Goal: Navigation & Orientation: Find specific page/section

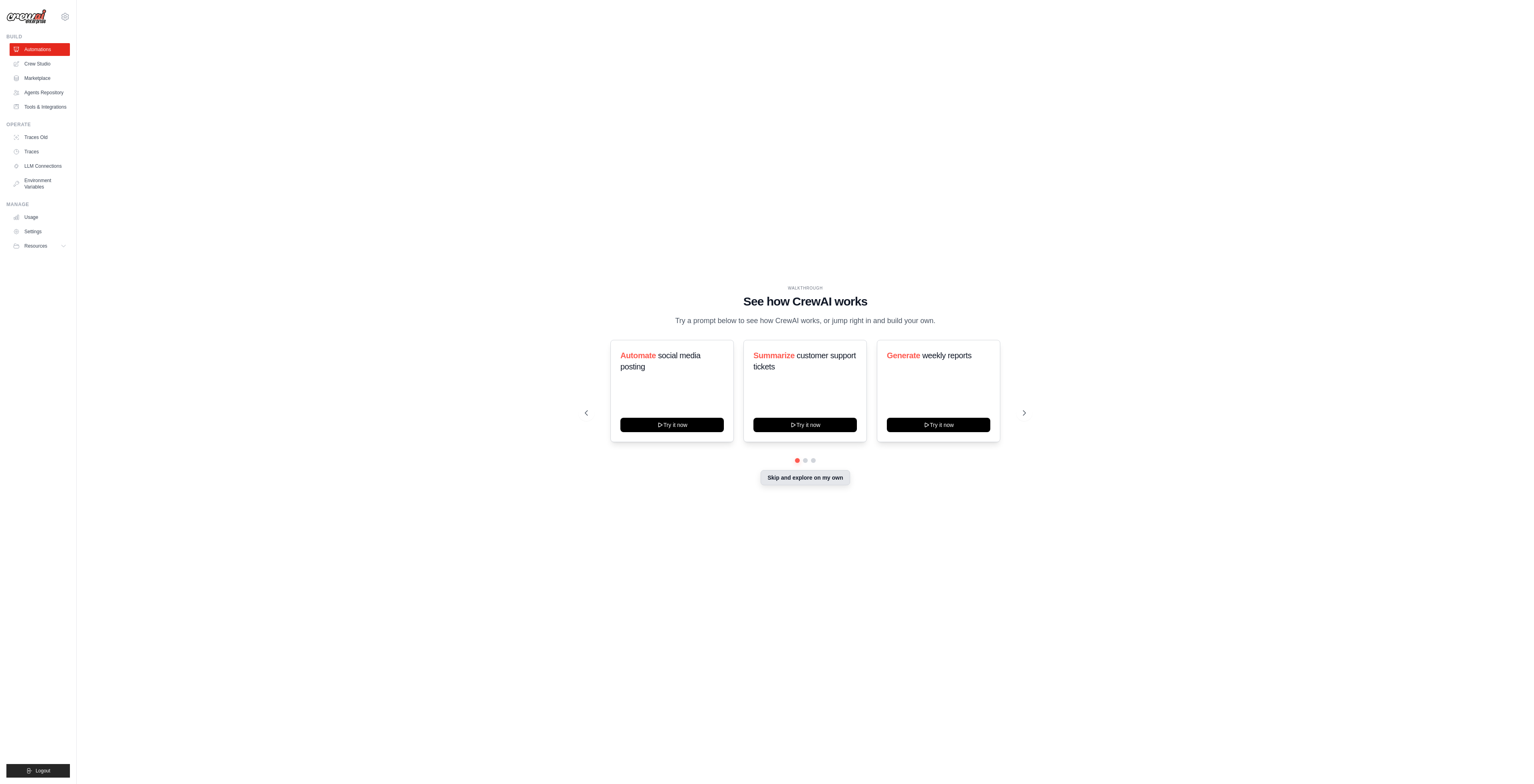
click at [829, 483] on button "Skip and explore on my own" at bounding box center [805, 477] width 89 height 15
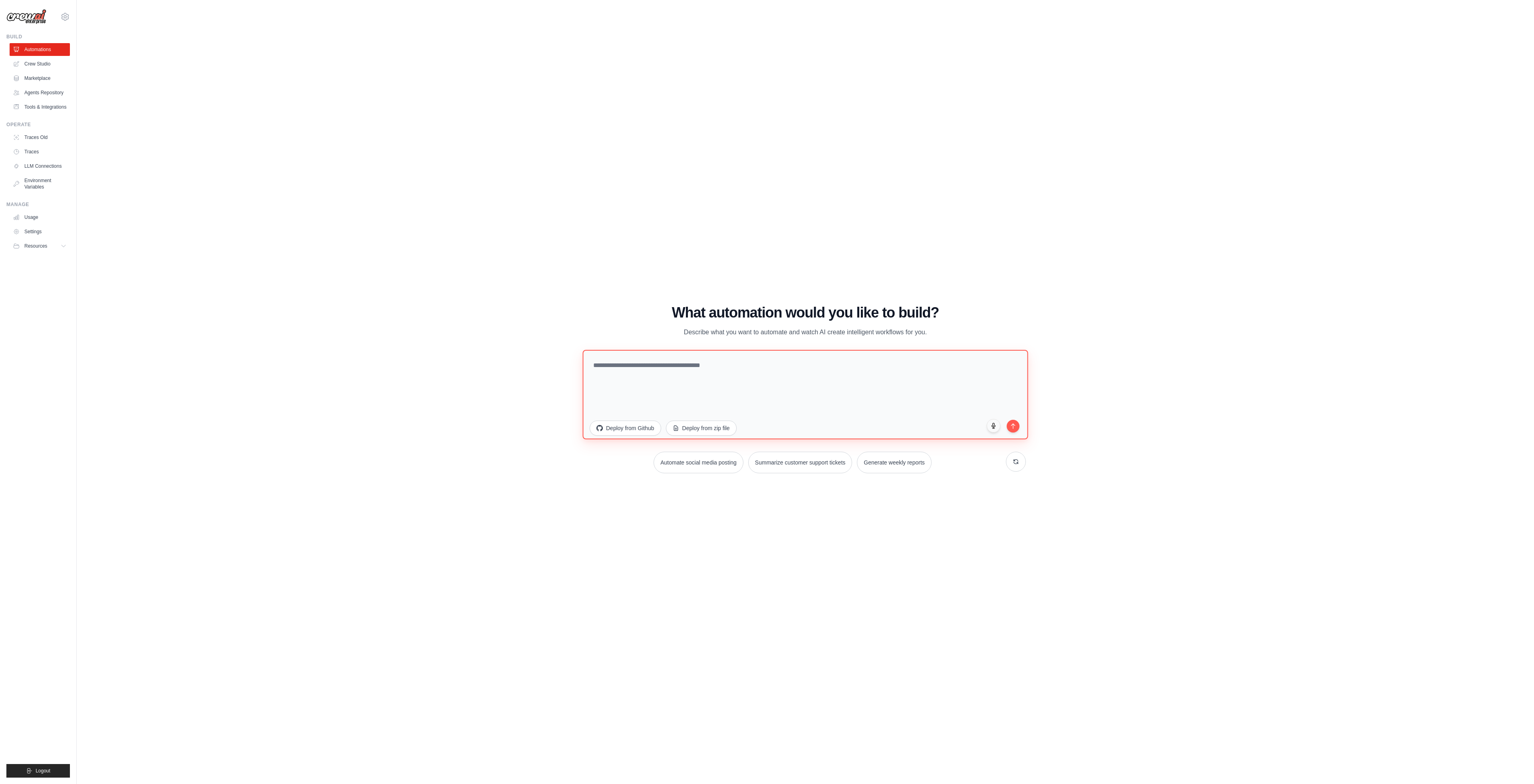
click at [700, 387] on textarea at bounding box center [805, 394] width 445 height 89
click at [48, 138] on link "Traces Old" at bounding box center [40, 137] width 60 height 13
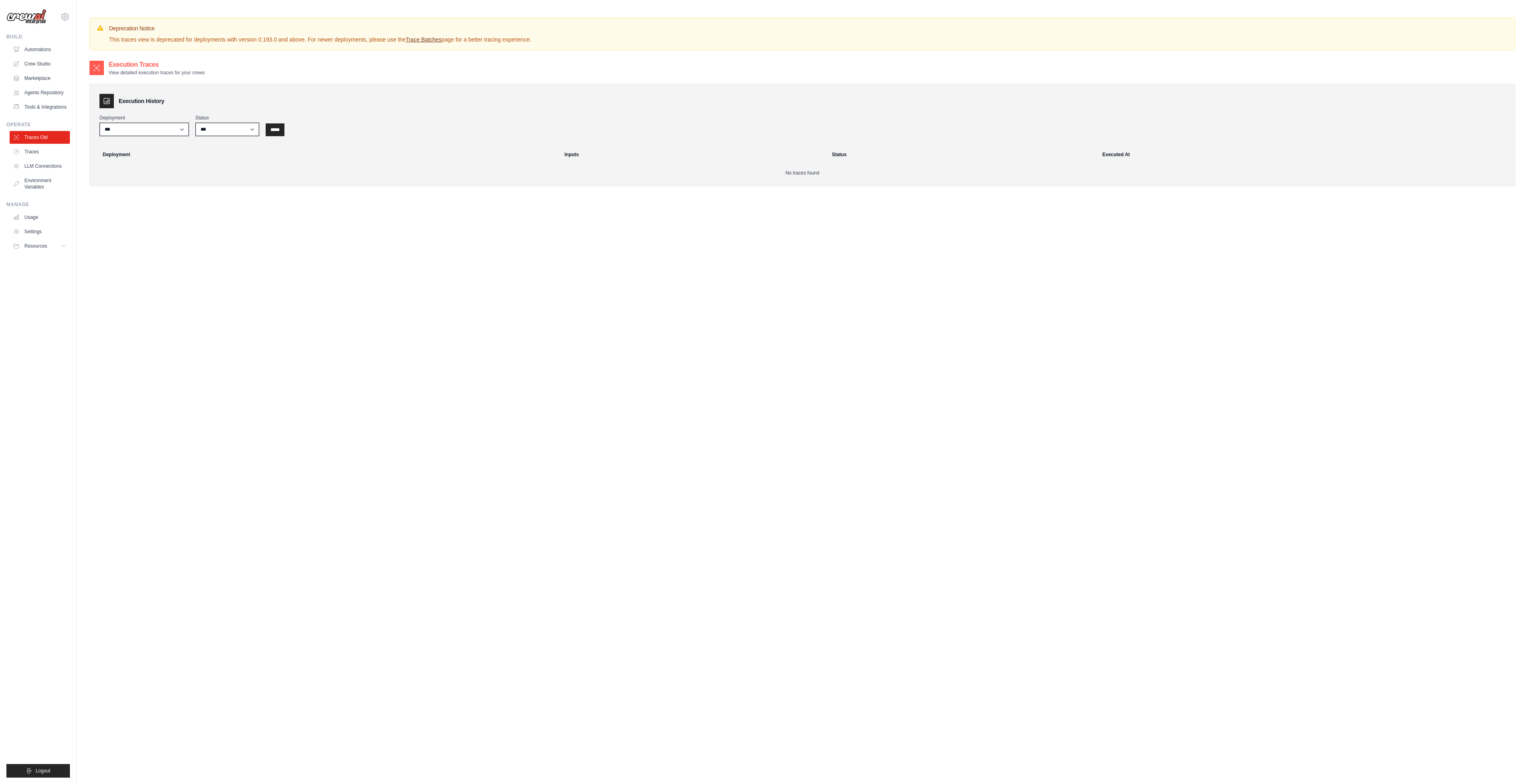
click at [425, 41] on link "Trace Batches" at bounding box center [424, 39] width 36 height 7
